Goal: Find specific page/section: Find specific page/section

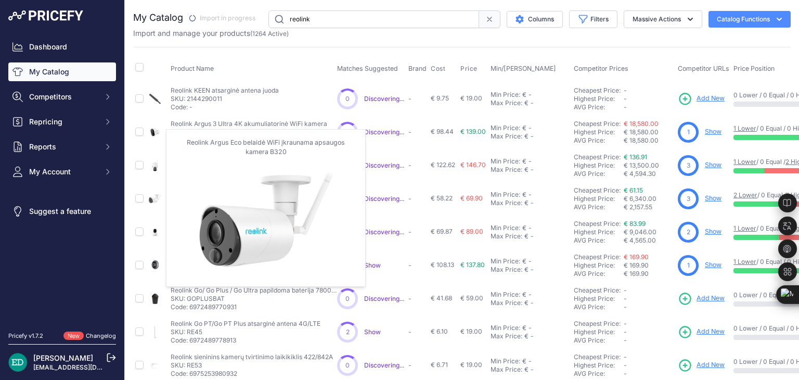
scroll to position [115, 0]
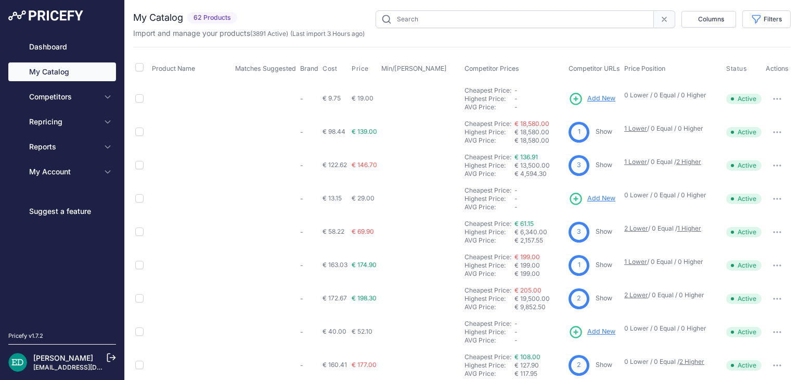
type input "reolink"
